Goal: Transaction & Acquisition: Download file/media

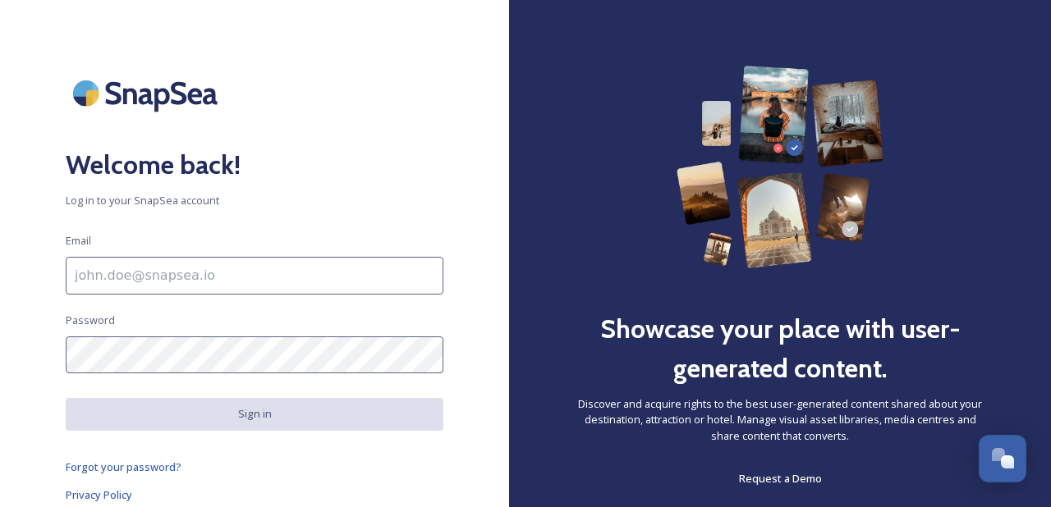
click at [178, 285] on input at bounding box center [255, 276] width 378 height 38
click at [264, 255] on div "Welcome back! Log in to your SnapSea account Email Password Sign in Forgot your…" at bounding box center [254, 254] width 509 height 376
click at [263, 266] on input at bounding box center [255, 276] width 378 height 38
type input "[EMAIL_ADDRESS][DOMAIN_NAME]"
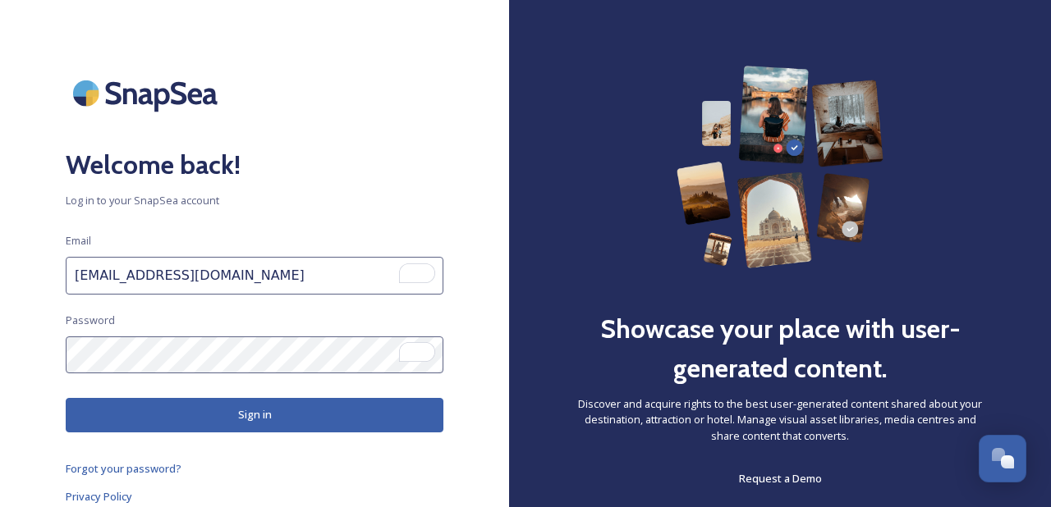
click at [191, 406] on button "Sign in" at bounding box center [255, 415] width 378 height 34
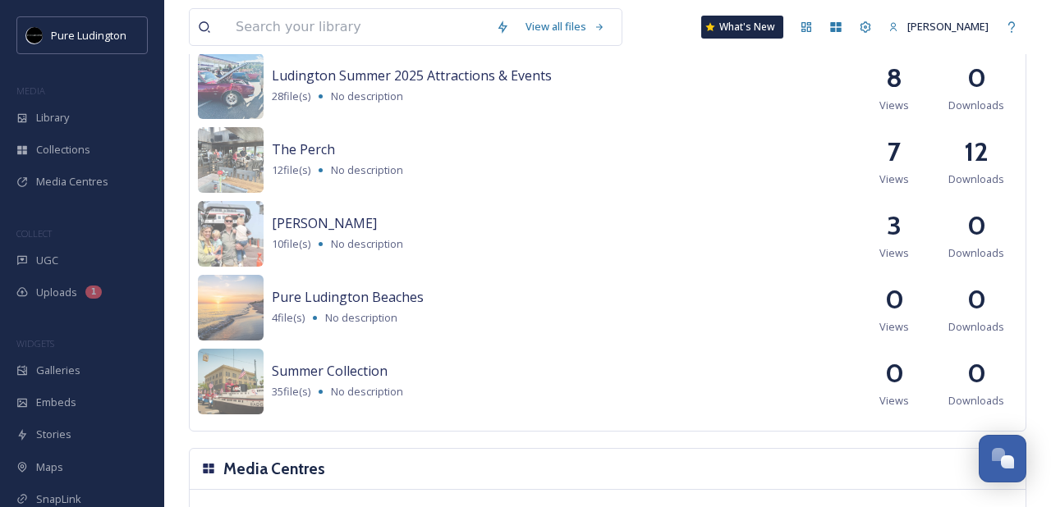
scroll to position [1750, 0]
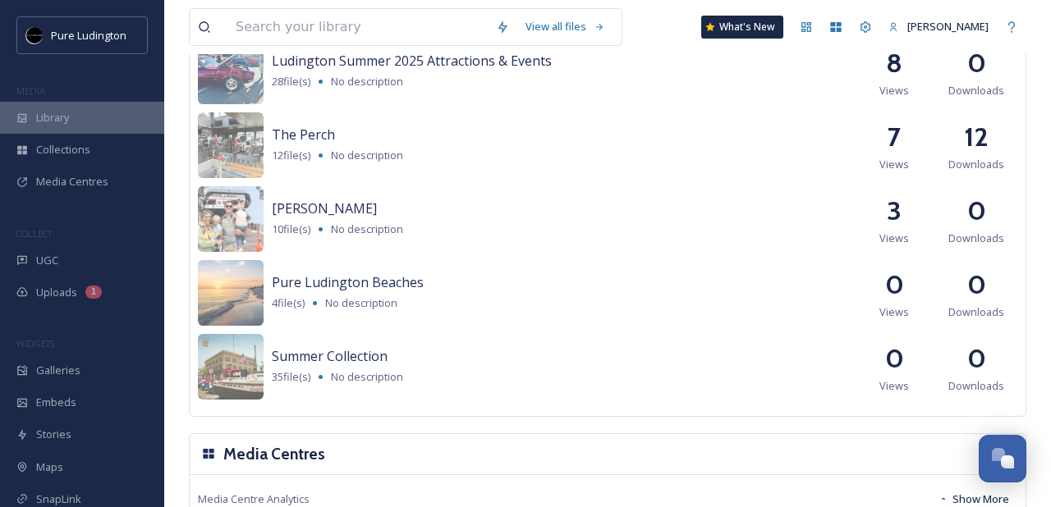
click at [67, 119] on span "Library" at bounding box center [52, 118] width 33 height 16
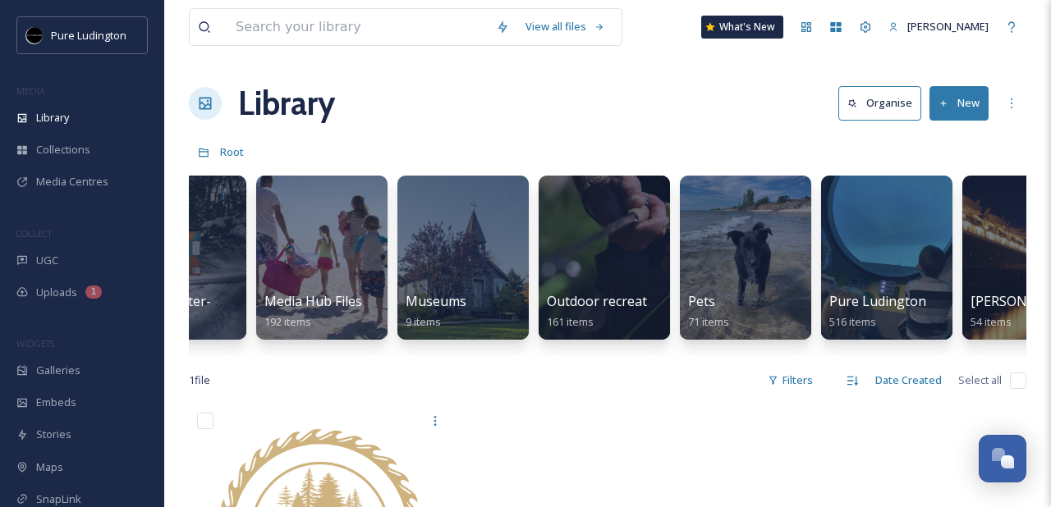
scroll to position [0, 2206]
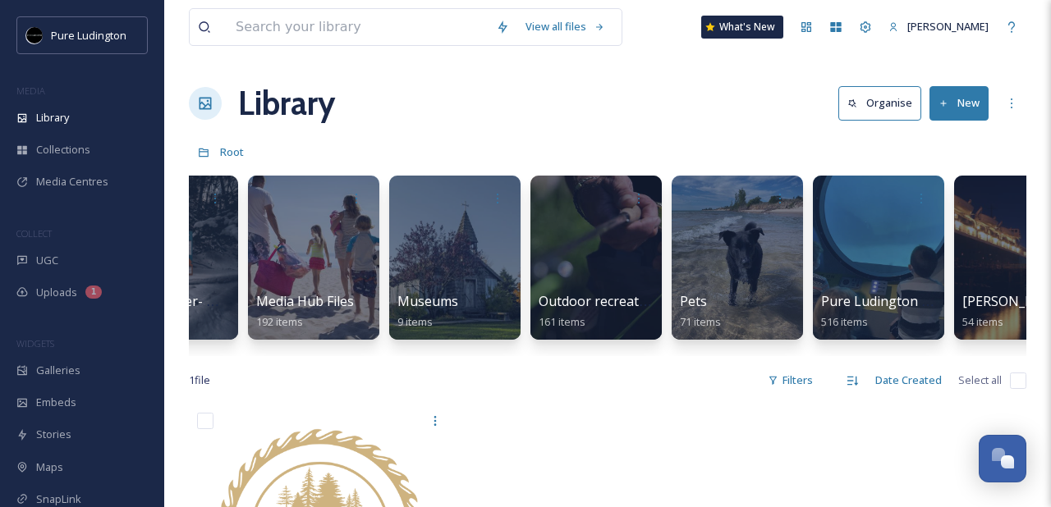
click at [752, 271] on div at bounding box center [737, 258] width 131 height 164
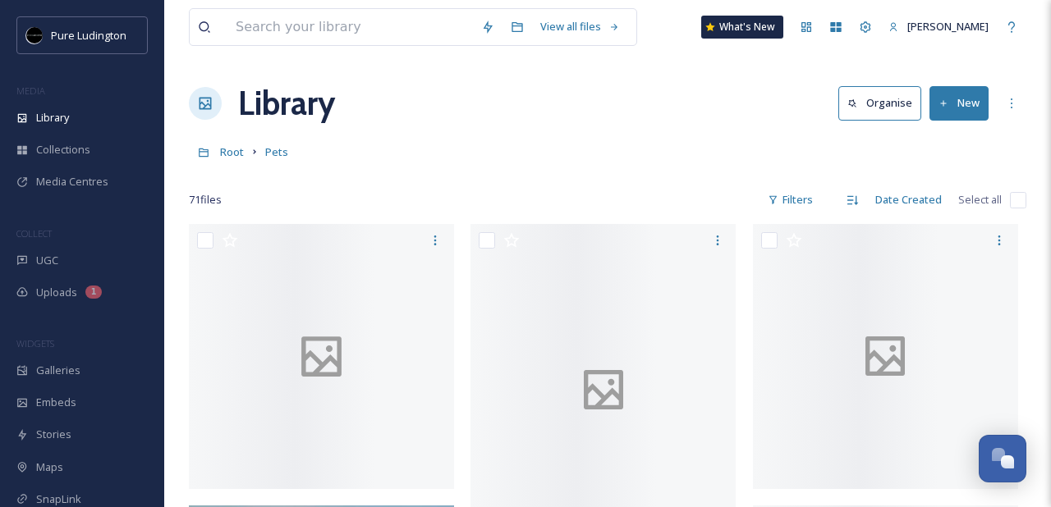
click at [756, 117] on div "Library Organise New" at bounding box center [608, 103] width 838 height 49
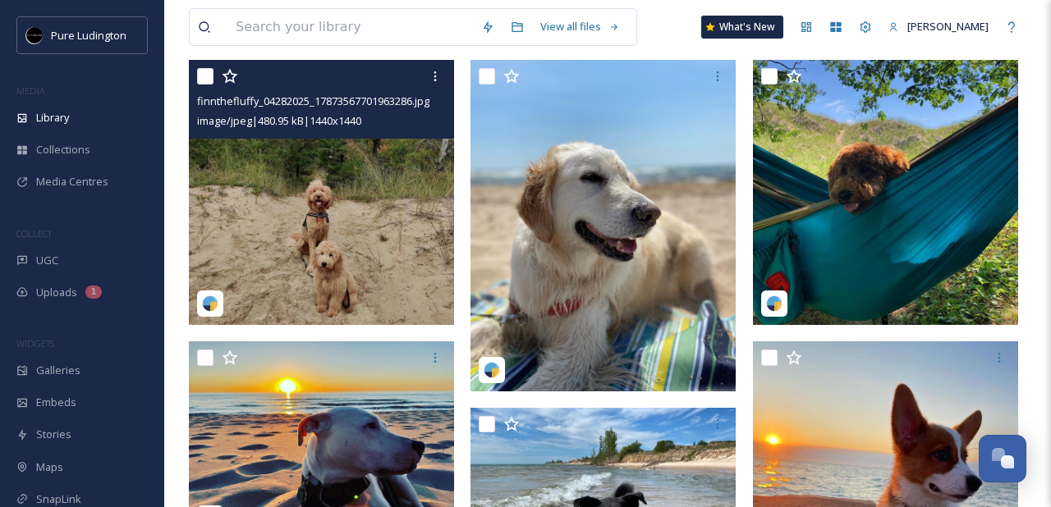
scroll to position [165, 0]
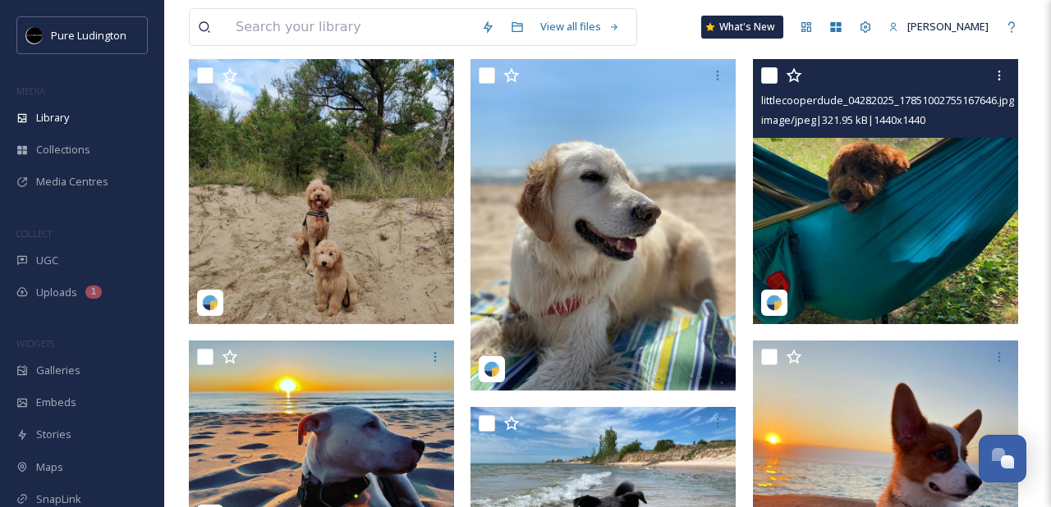
click at [799, 202] on img at bounding box center [885, 191] width 265 height 265
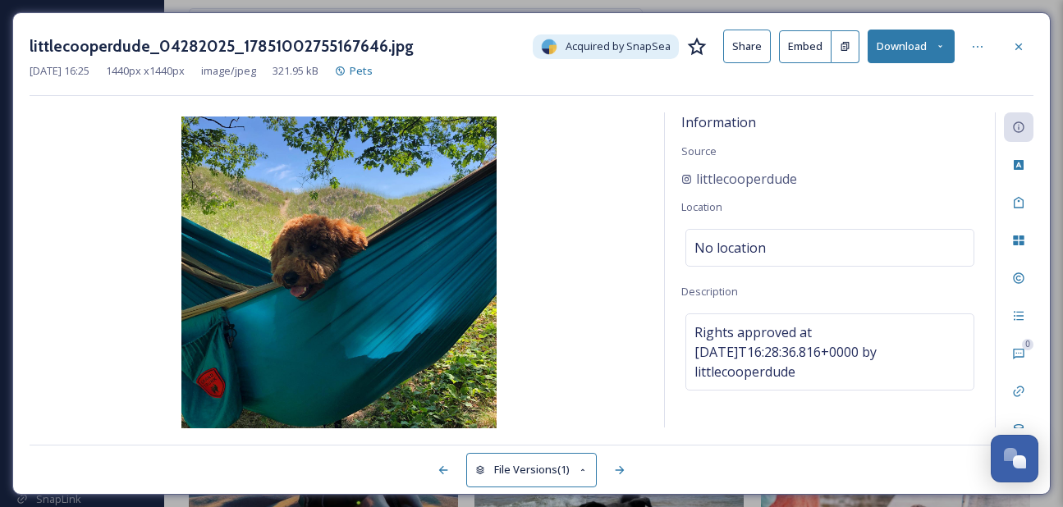
click at [903, 51] on button "Download" at bounding box center [911, 47] width 87 height 34
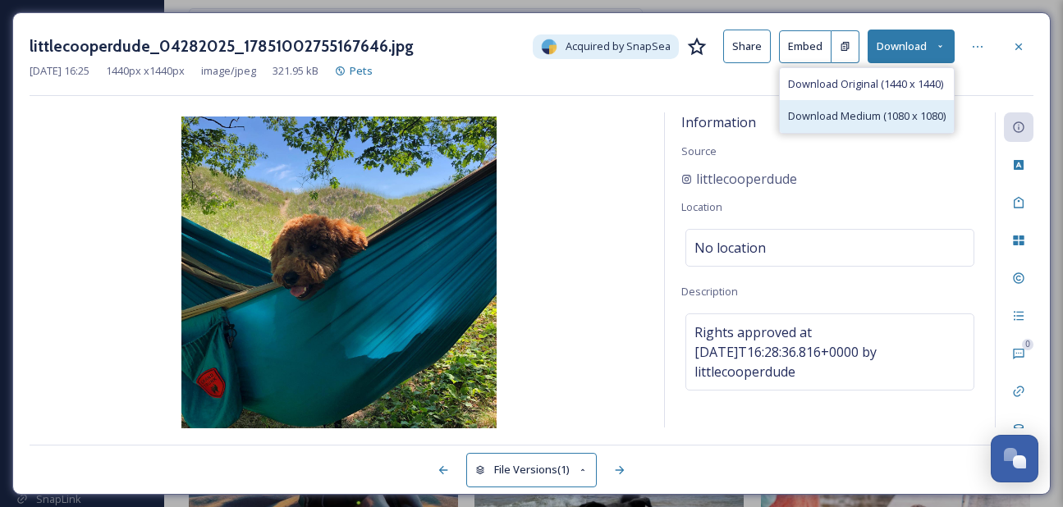
click at [867, 117] on span "Download Medium (1080 x 1080)" at bounding box center [867, 116] width 158 height 16
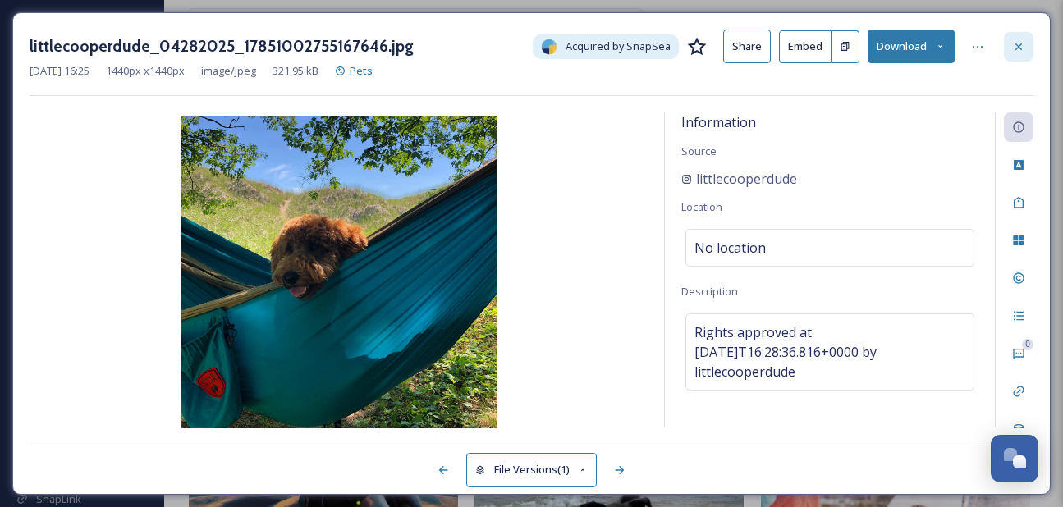
click at [1021, 43] on icon at bounding box center [1019, 46] width 7 height 7
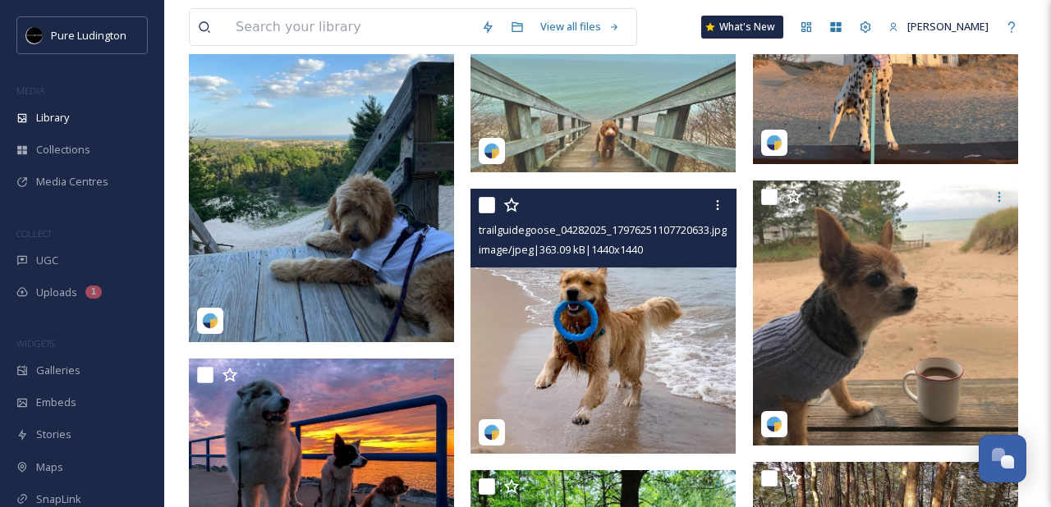
scroll to position [3715, 0]
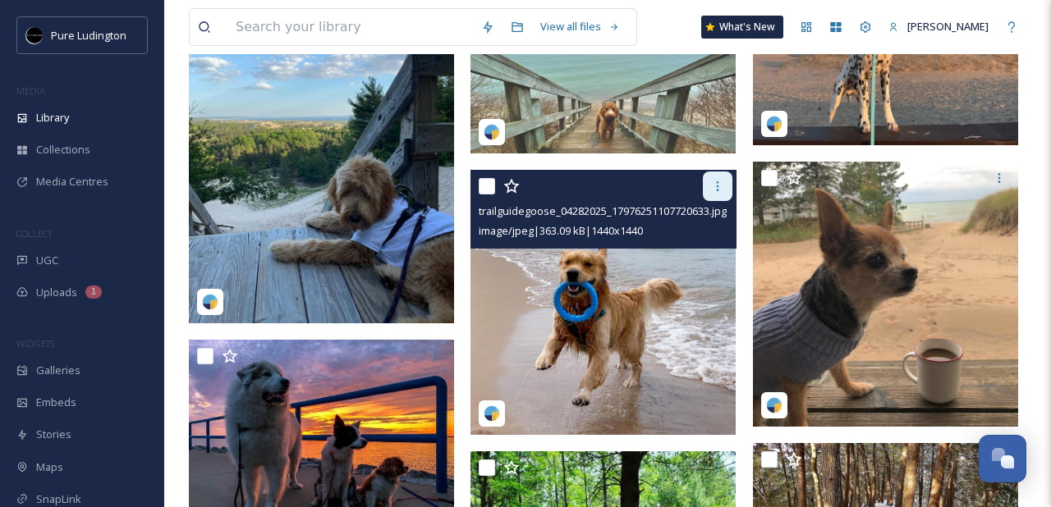
click at [706, 190] on div at bounding box center [718, 187] width 30 height 30
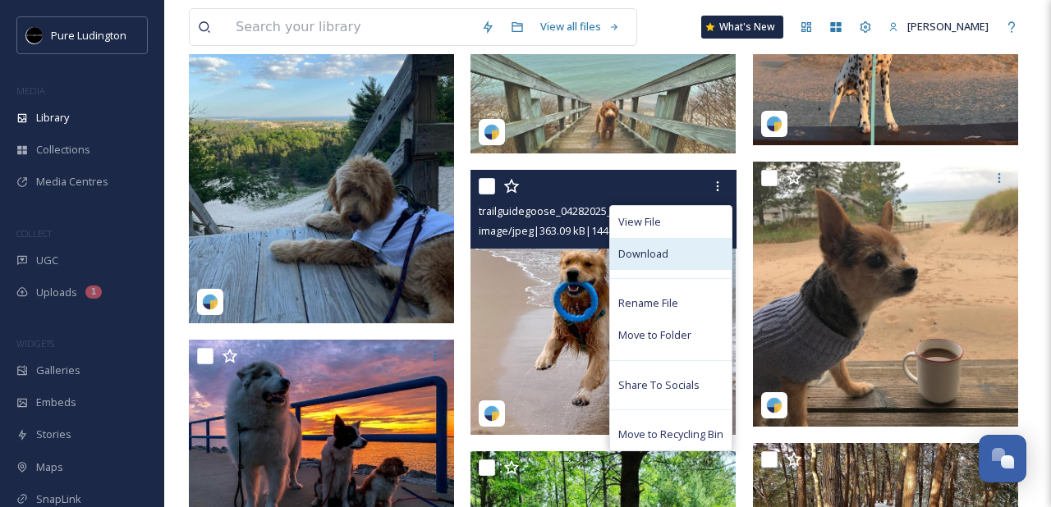
click at [669, 246] on div "Download" at bounding box center [671, 254] width 122 height 32
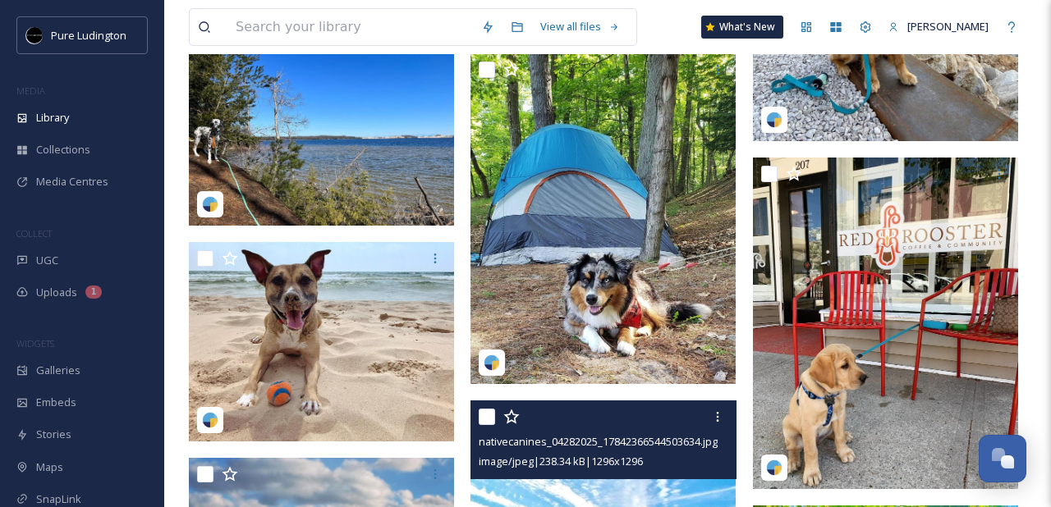
scroll to position [4774, 0]
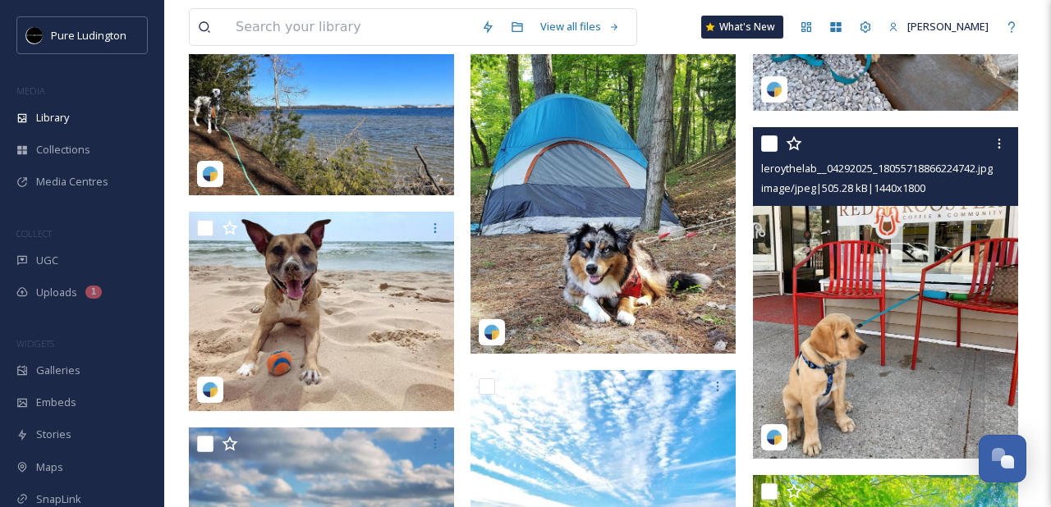
click at [839, 417] on img at bounding box center [885, 293] width 265 height 332
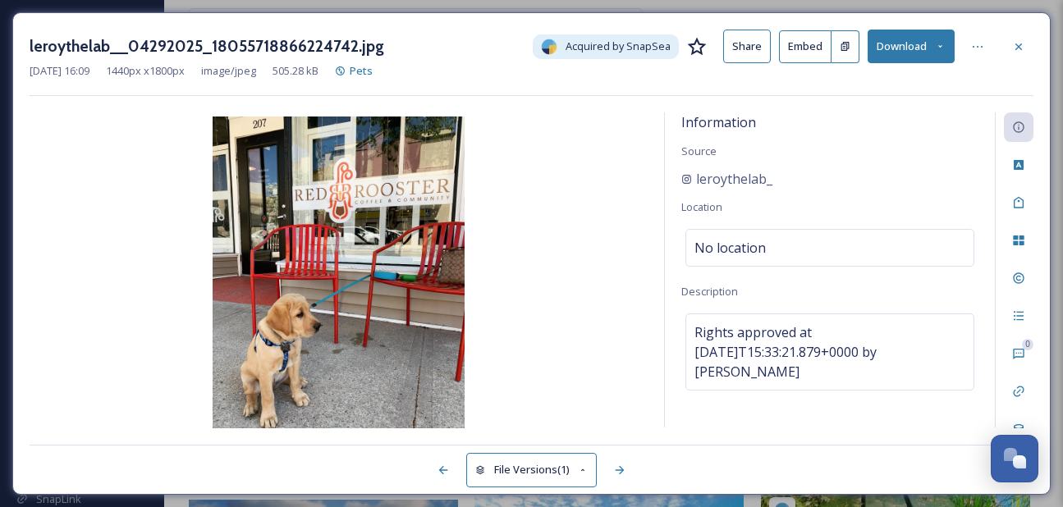
click at [902, 52] on button "Download" at bounding box center [911, 47] width 87 height 34
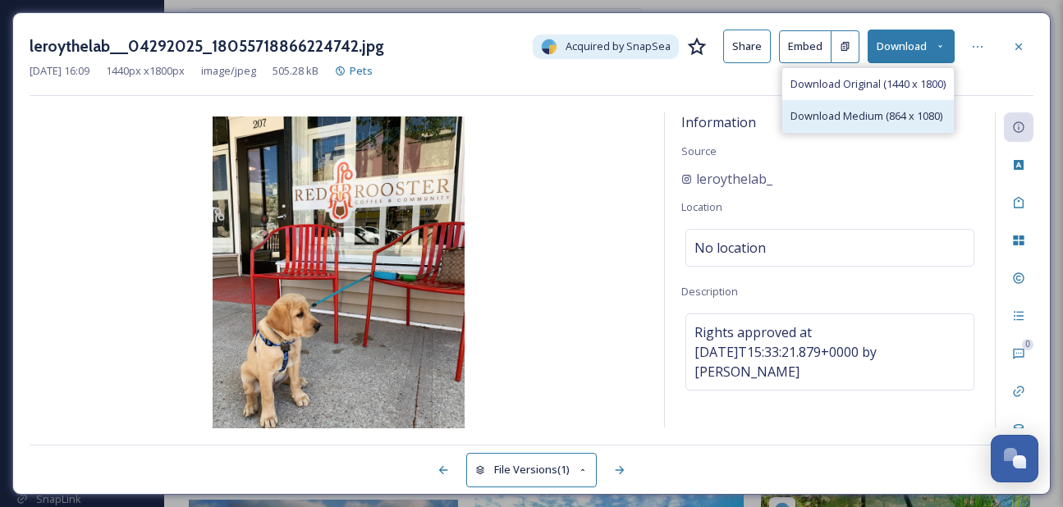
click at [895, 108] on span "Download Medium (864 x 1080)" at bounding box center [867, 116] width 152 height 16
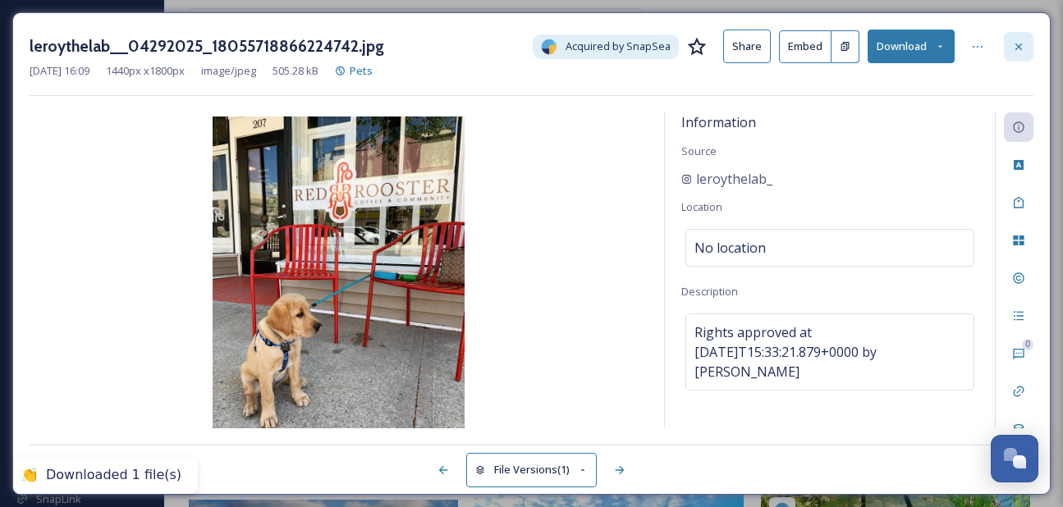
click at [1013, 51] on icon at bounding box center [1019, 46] width 13 height 13
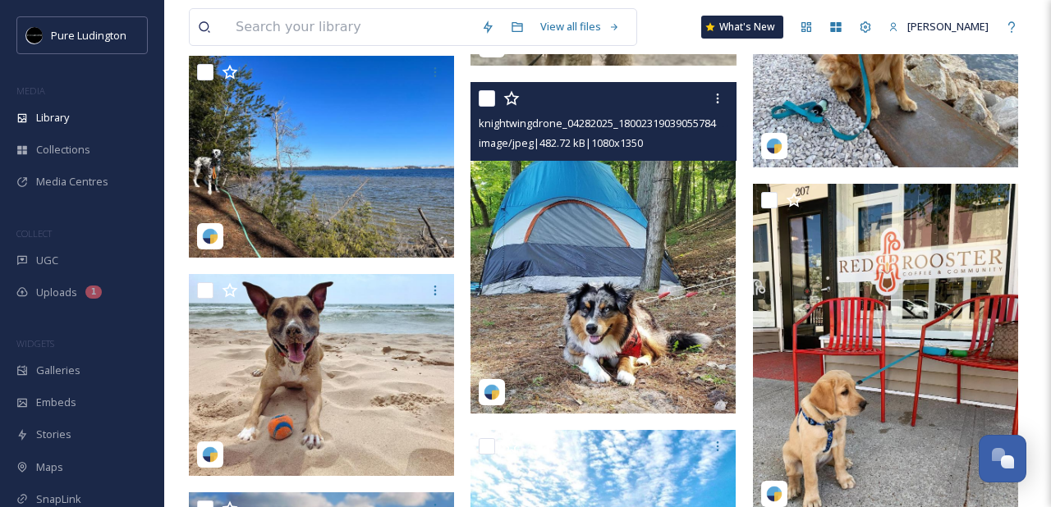
scroll to position [4768, 0]
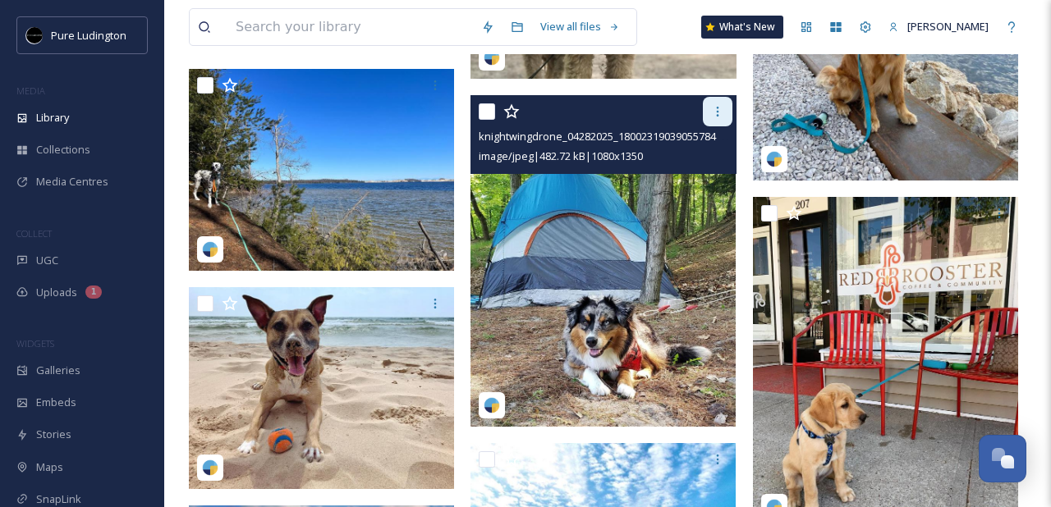
click at [717, 107] on icon at bounding box center [717, 112] width 2 height 10
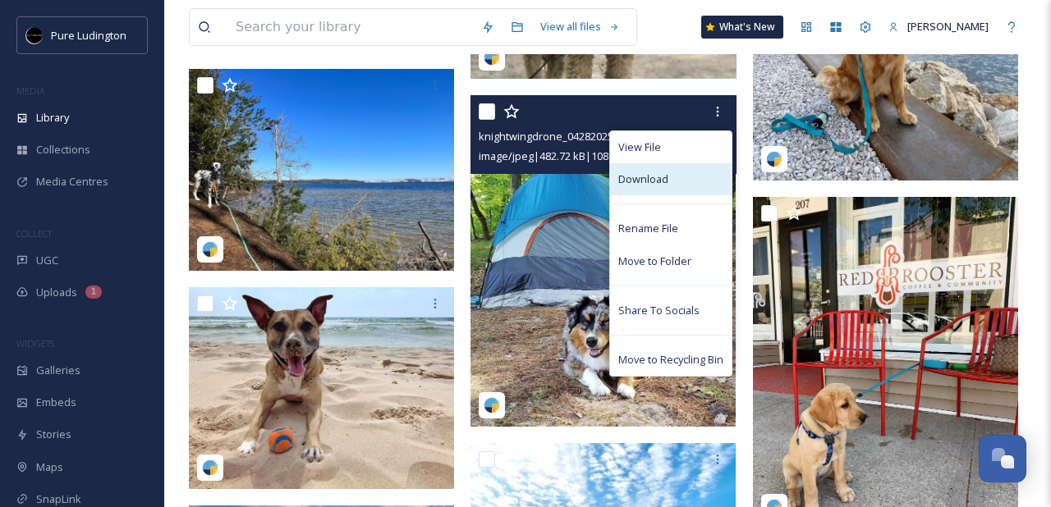
click at [659, 183] on span "Download" at bounding box center [643, 180] width 50 height 16
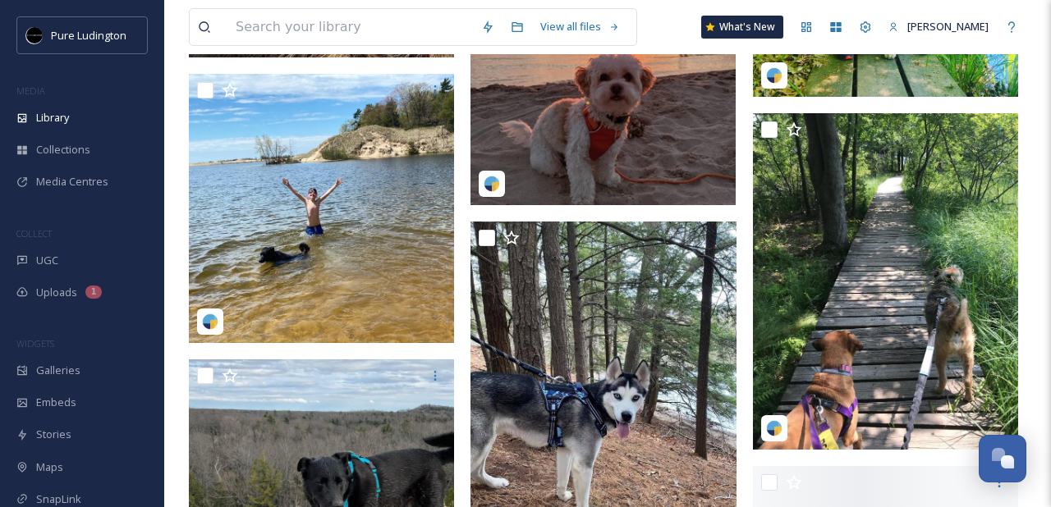
scroll to position [5655, 0]
